Goal: Communication & Community: Answer question/provide support

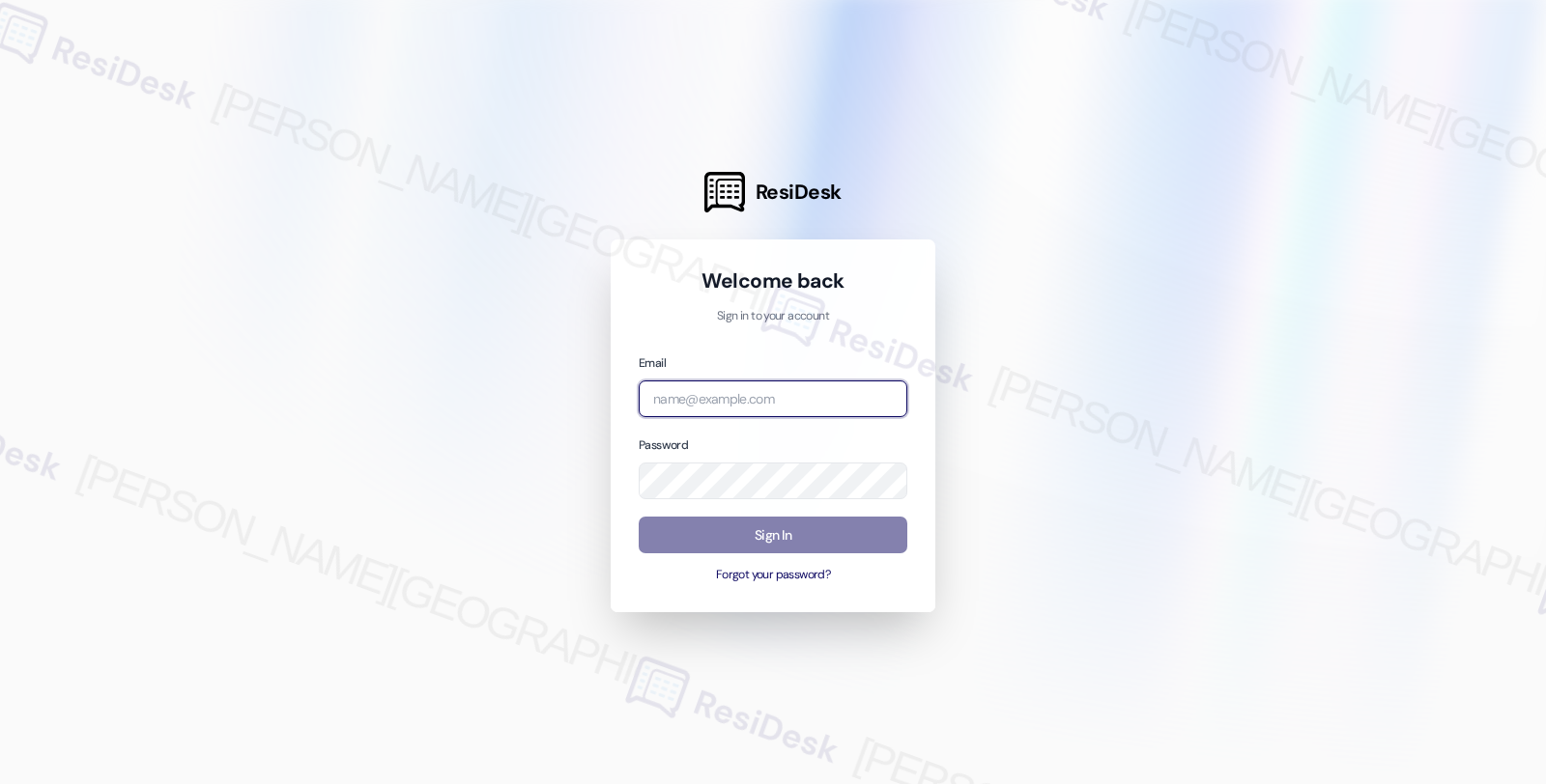
click at [770, 399] on input "email" at bounding box center [773, 399] width 269 height 37
type input "automated-surveys-orion_housing-fides.[PERSON_NAME]@orion_[DOMAIN_NAME]"
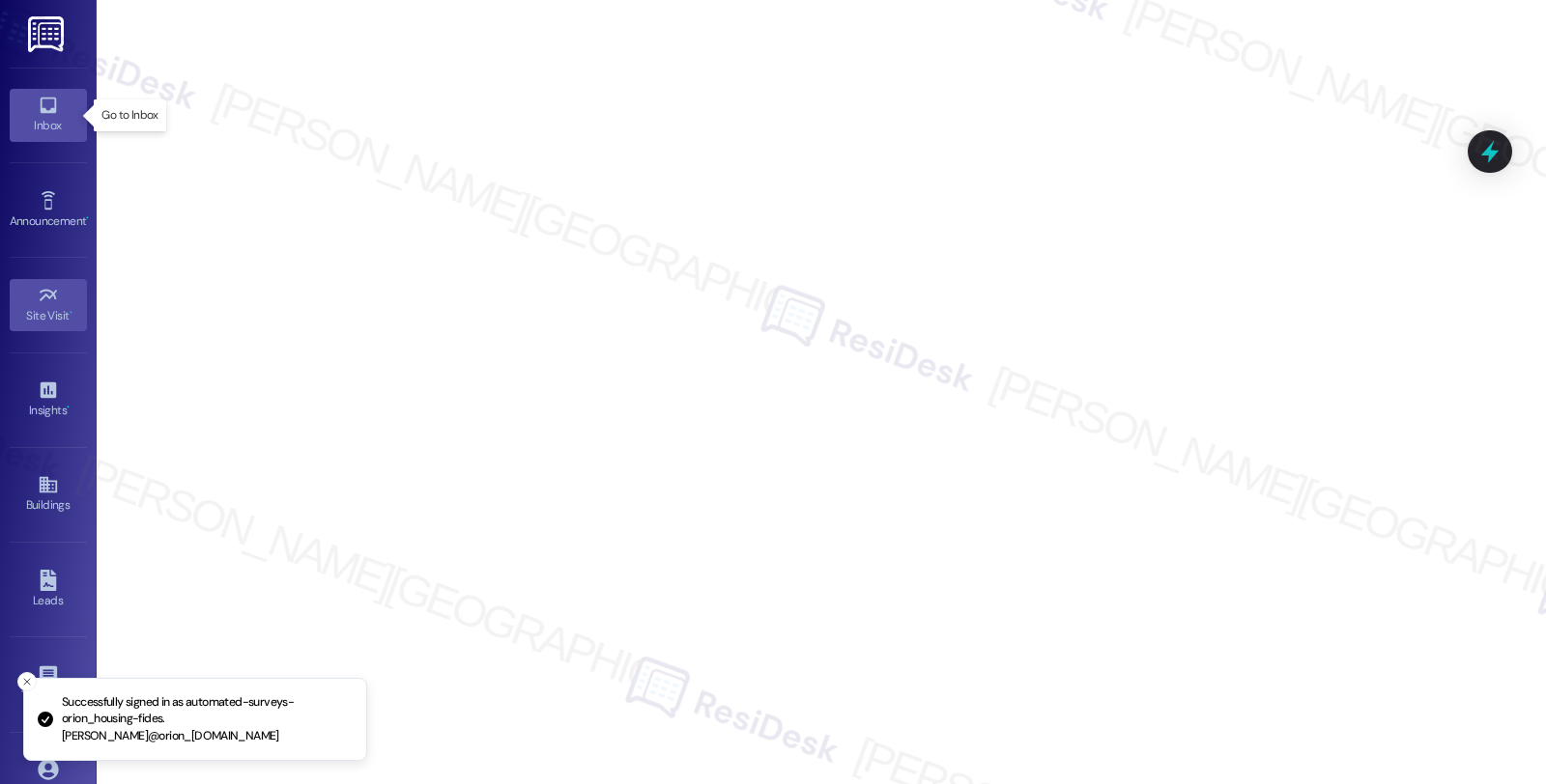
click at [18, 119] on div "Inbox" at bounding box center [48, 126] width 96 height 20
